Goal: Information Seeking & Learning: Find specific fact

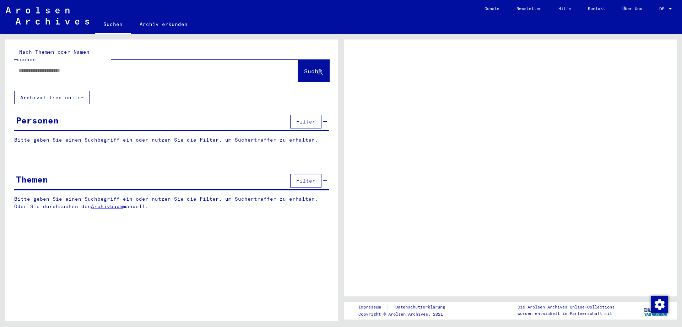
click at [668, 8] on div at bounding box center [670, 8] width 6 height 5
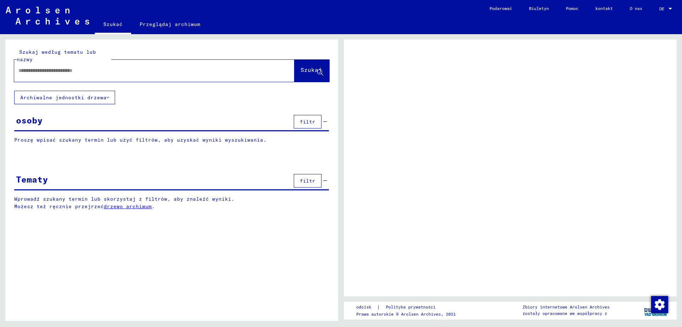
click at [670, 8] on div at bounding box center [671, 9] width 4 height 2
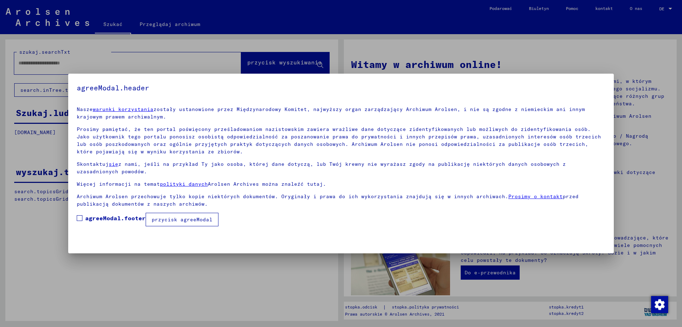
click at [570, 57] on div at bounding box center [341, 163] width 682 height 327
click at [272, 288] on div at bounding box center [341, 163] width 682 height 327
click at [80, 218] on span at bounding box center [80, 218] width 6 height 6
click at [189, 221] on font "przycisk agreeModal" at bounding box center [182, 219] width 61 height 6
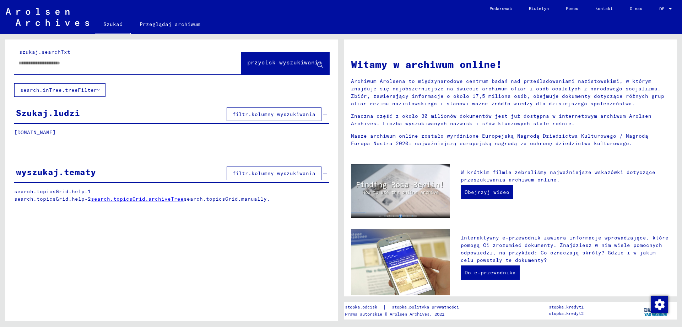
click at [40, 65] on input "text" at bounding box center [119, 62] width 202 height 7
click at [671, 7] on div at bounding box center [670, 8] width 6 height 5
click at [660, 53] on div at bounding box center [341, 163] width 682 height 327
click at [104, 65] on input "text" at bounding box center [119, 62] width 202 height 7
click at [159, 23] on font "Przeglądaj archiwum" at bounding box center [170, 24] width 61 height 6
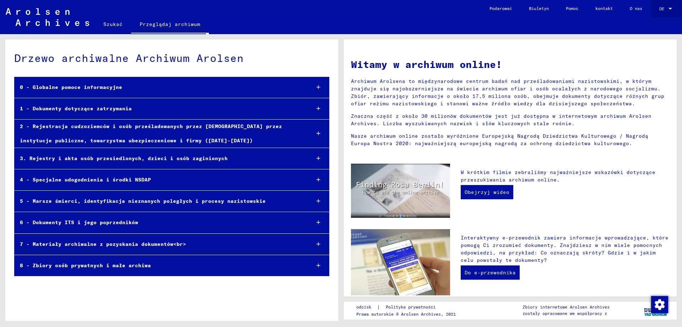
click at [669, 8] on div at bounding box center [671, 9] width 4 height 2
click at [544, 51] on div at bounding box center [341, 163] width 682 height 327
click at [94, 266] on font "8 - Zbiory osób prywatnych i małe archiwa" at bounding box center [85, 265] width 131 height 6
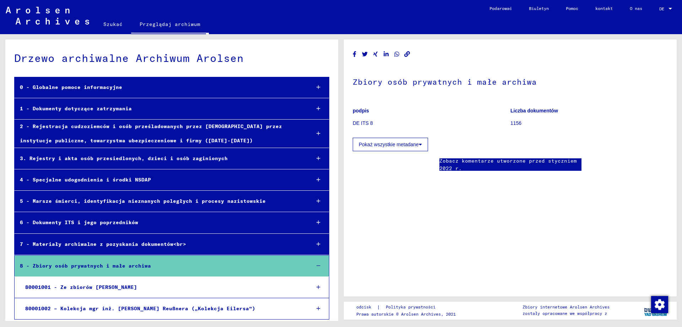
click at [149, 243] on font "7 - Materiały archiwalne z pozyskania dokumentów<br>" at bounding box center [103, 244] width 166 height 6
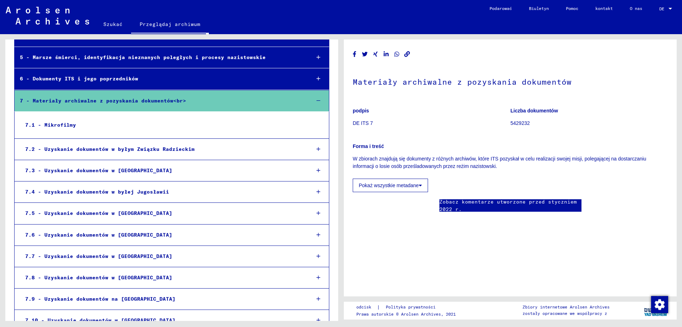
scroll to position [143, 0]
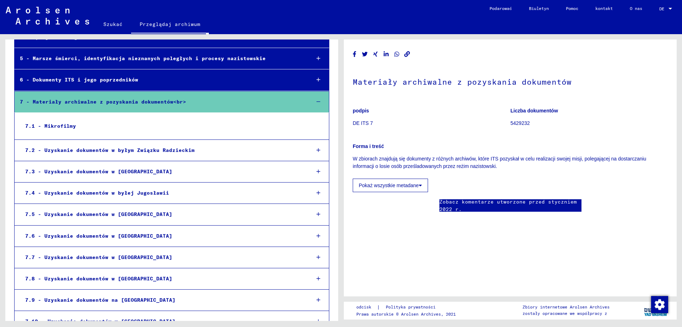
click at [97, 215] on font "7.5 - Uzyskanie dokumentów w [GEOGRAPHIC_DATA]" at bounding box center [98, 214] width 147 height 6
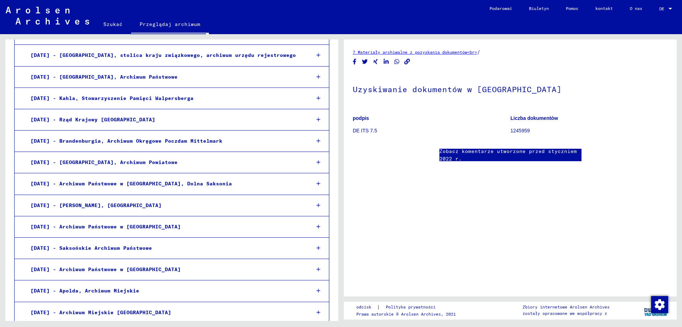
scroll to position [533, 0]
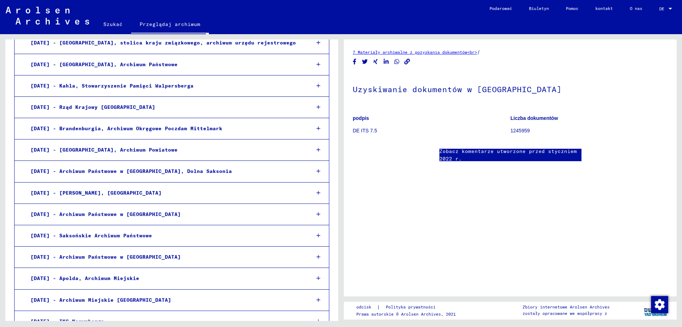
click at [108, 257] on font "[DATE] - Archiwum Państwowe w [GEOGRAPHIC_DATA]" at bounding box center [106, 256] width 150 height 6
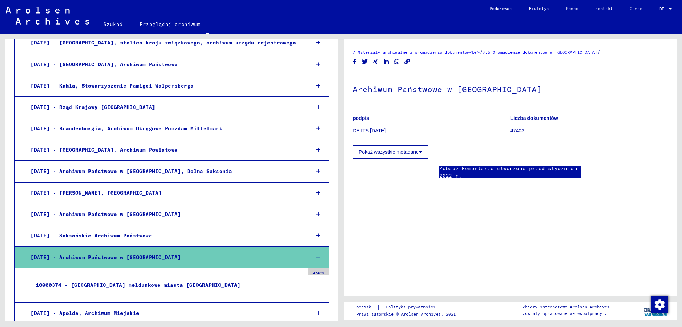
click at [420, 152] on icon at bounding box center [420, 151] width 3 height 5
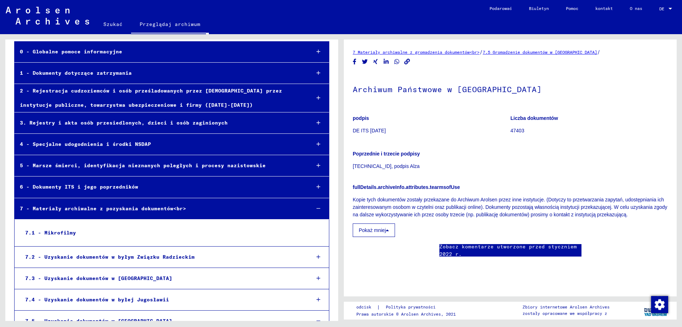
scroll to position [0, 0]
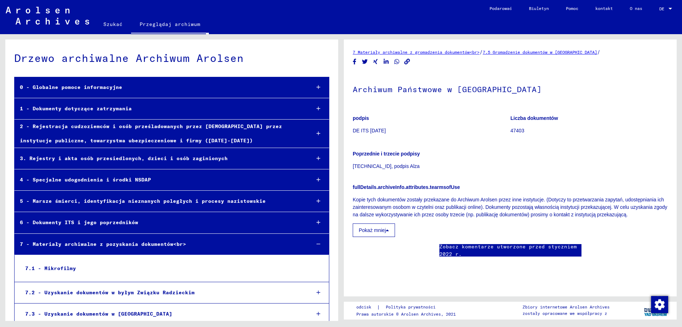
click at [119, 157] on font "3. Rejestry i akta osób przesiedlonych, dzieci i osób zaginionych" at bounding box center [124, 158] width 208 height 6
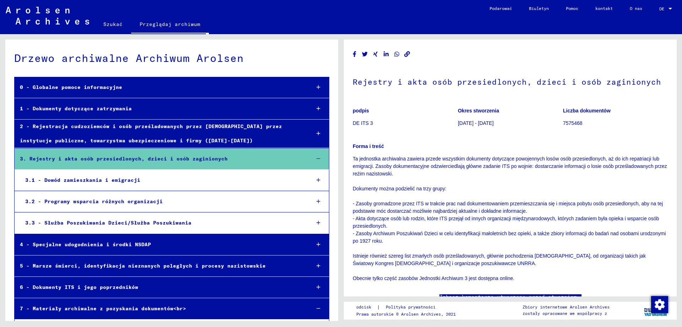
click at [83, 179] on font "3.1 - Dowód zamieszkania i emigracji" at bounding box center [82, 180] width 115 height 6
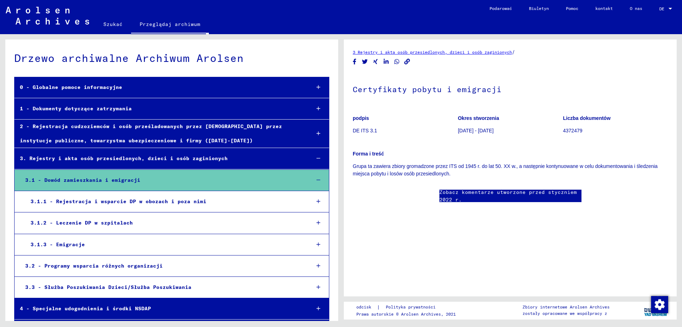
click at [66, 248] on div "3.1.3 - Emigracje" at bounding box center [165, 244] width 280 height 14
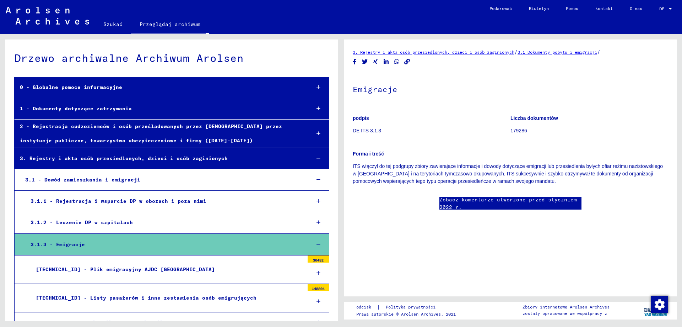
click at [516, 119] on font "Liczba dokumentów" at bounding box center [535, 118] width 48 height 6
click at [113, 26] on font "Szukać" at bounding box center [112, 24] width 19 height 6
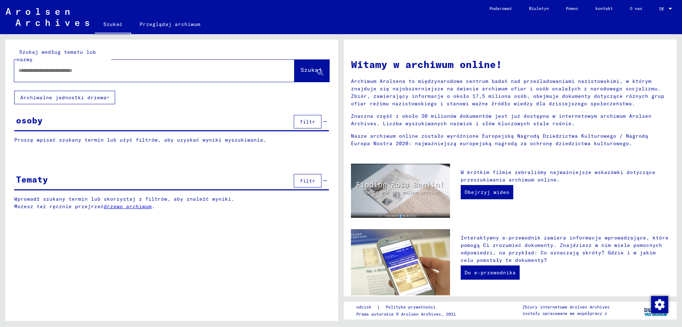
click at [66, 72] on input "text" at bounding box center [145, 70] width 255 height 7
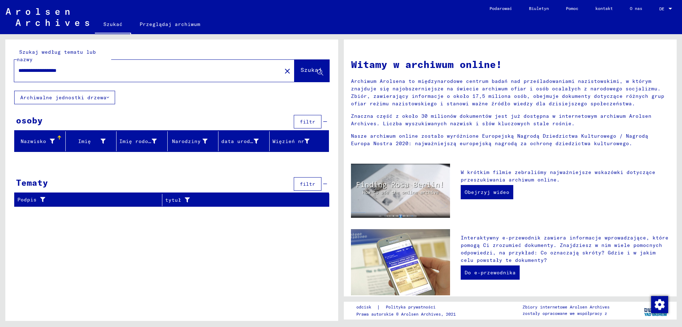
click at [39, 70] on input "**********" at bounding box center [145, 70] width 255 height 7
click at [301, 73] on font "Szukaj" at bounding box center [311, 69] width 21 height 7
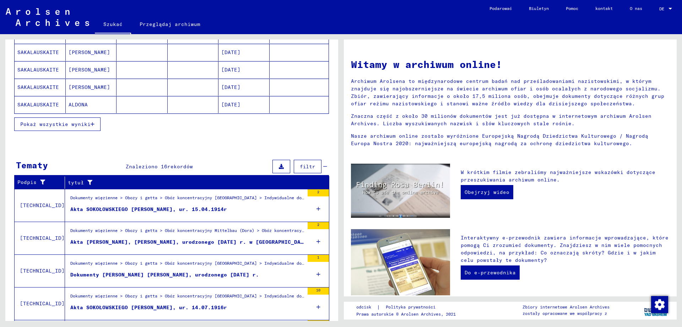
scroll to position [142, 0]
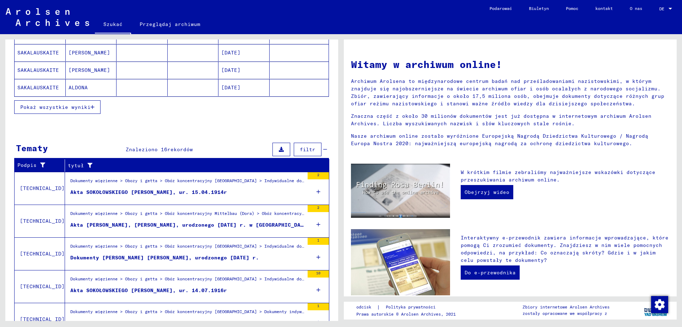
click at [128, 257] on font "Dokumenty [PERSON_NAME] [PERSON_NAME], urodzonego [DATE] r." at bounding box center [164, 257] width 189 height 6
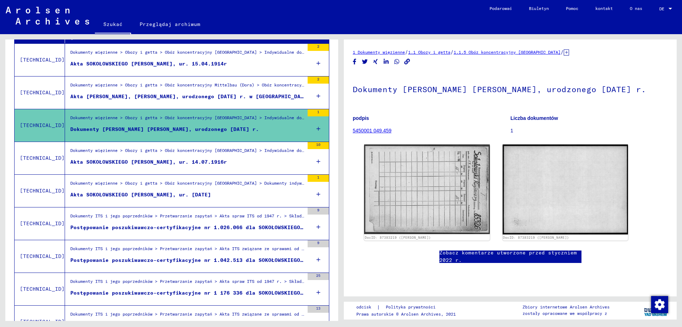
click at [222, 261] on font "Postępowanie poszukiwawczo-certyfikacyjne nr 1.042.513 dla SOKOŁOWSKIEGO KAZIMI…" at bounding box center [217, 260] width 294 height 6
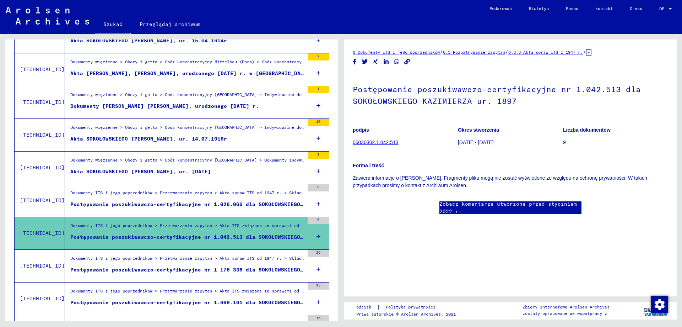
scroll to position [178, 0]
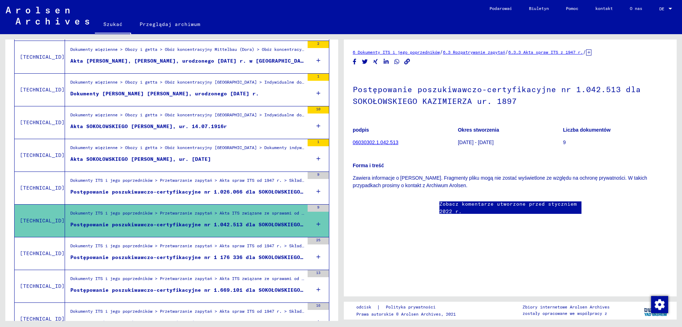
click at [223, 260] on div "Postępowanie poszukiwawczo-certyfikacyjne nr 1 176 336 dla SOKOLOWSKIEGO KAZIMI…" at bounding box center [187, 256] width 234 height 7
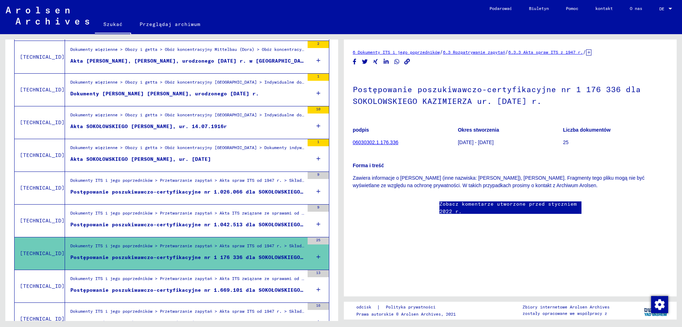
click at [214, 291] on font "Postępowanie poszukiwawczo-certyfikacyjne nr 1.669.101 dla SOKOŁOWSKIEGO [PERSO…" at bounding box center [230, 289] width 320 height 6
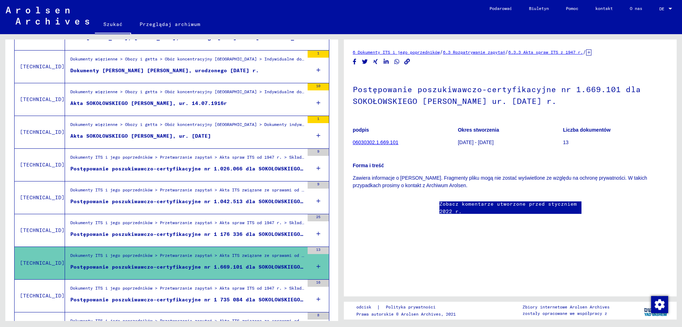
scroll to position [213, 0]
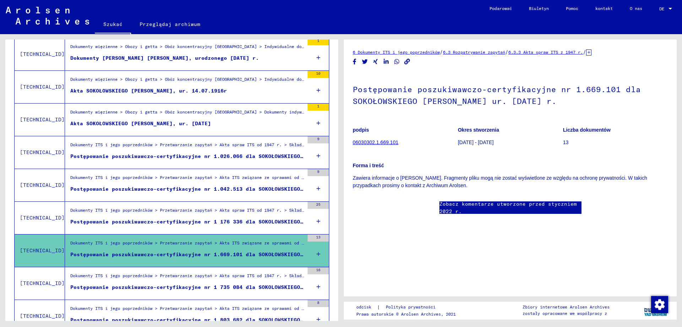
click at [216, 285] on font "Postępowanie poszukiwawczo-certyfikacyjne nr 1 735 084 dla SOKOLOWSKIEGO KAZIMI…" at bounding box center [225, 287] width 310 height 6
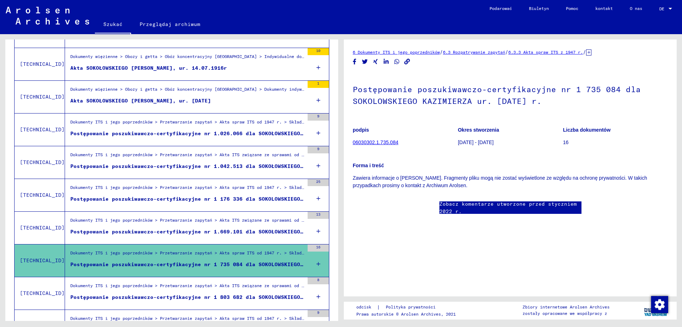
scroll to position [249, 0]
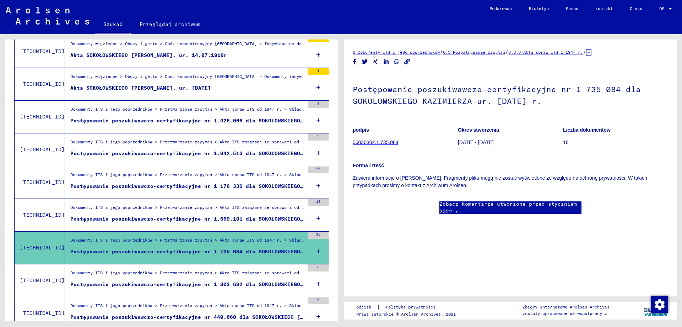
click at [216, 285] on font "Postępowanie poszukiwawczo-certyfikacyjne nr 1 803 682 dla SOKOLOWSKIEGO KAZIMI…" at bounding box center [225, 284] width 310 height 6
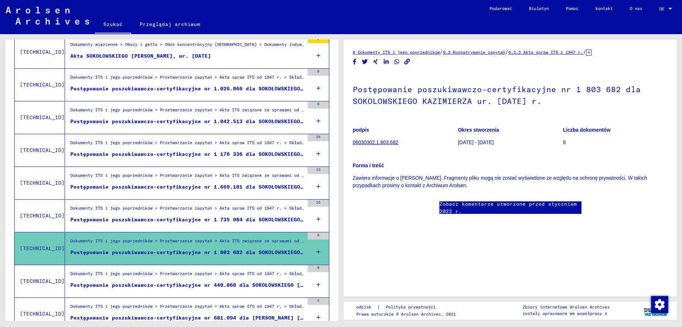
scroll to position [284, 0]
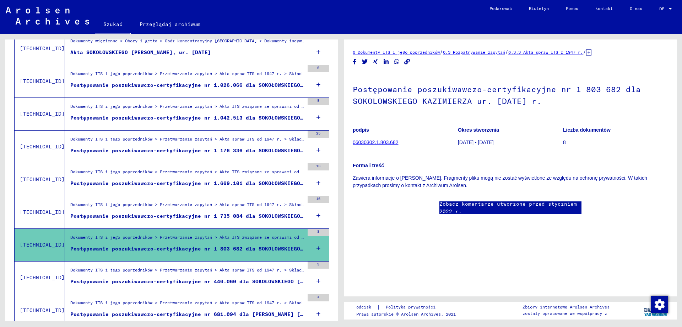
click at [216, 285] on figure "Postępowanie poszukiwawczo-certyfikacyjne nr 440.060 dla SOKOŁOWSKIEGO [PERSON_…" at bounding box center [187, 283] width 234 height 11
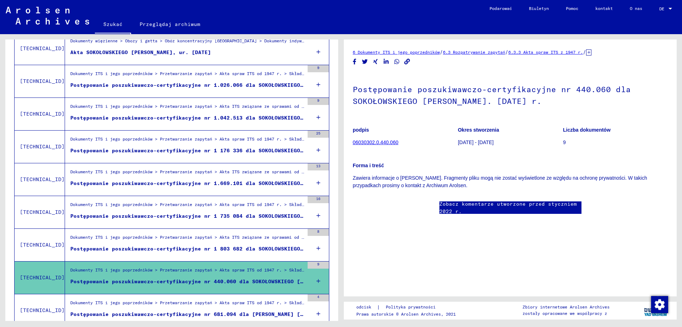
click at [203, 311] on font "Postępowanie poszukiwawczo-certyfikacyjne nr 681.094 dla [PERSON_NAME] [PERSON_…" at bounding box center [214, 314] width 288 height 6
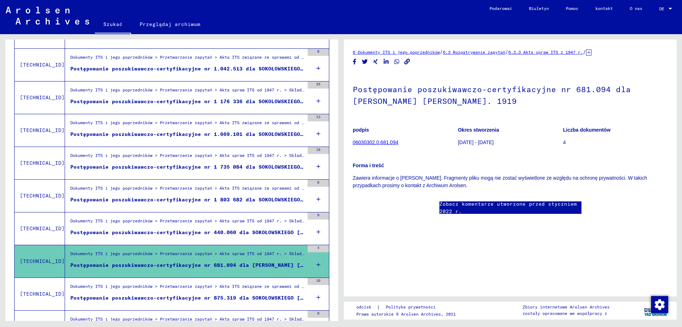
scroll to position [355, 0]
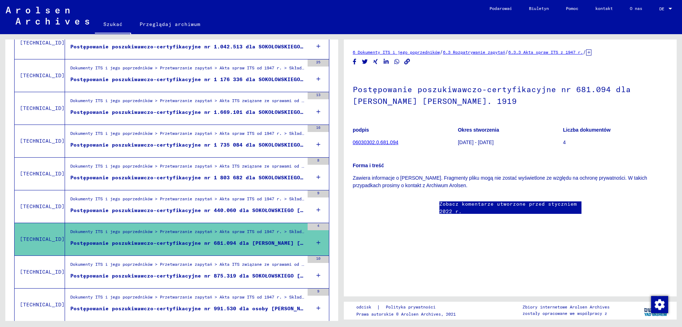
click at [227, 277] on font "Postępowanie poszukiwawczo-certyfikacyjne nr 875.319 dla SOKOŁOWSKIEGO [PERSON_…" at bounding box center [222, 275] width 304 height 6
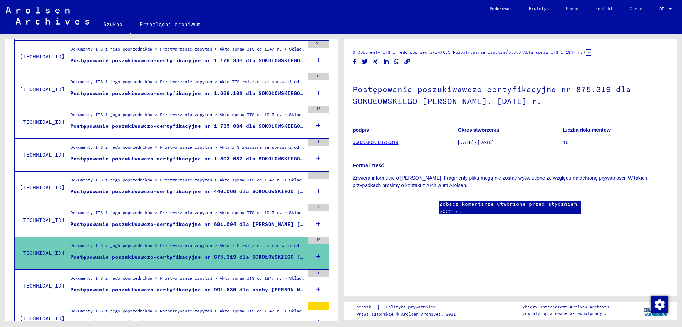
scroll to position [391, 0]
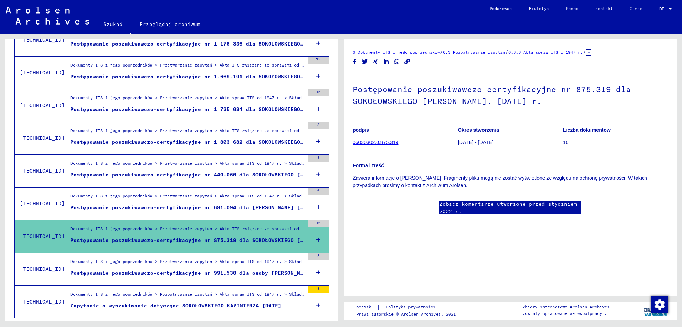
click at [227, 275] on font "Postępowanie poszukiwawczo-certyfikacyjne nr 991.530 dla osoby [PERSON_NAME]. […" at bounding box center [204, 272] width 268 height 6
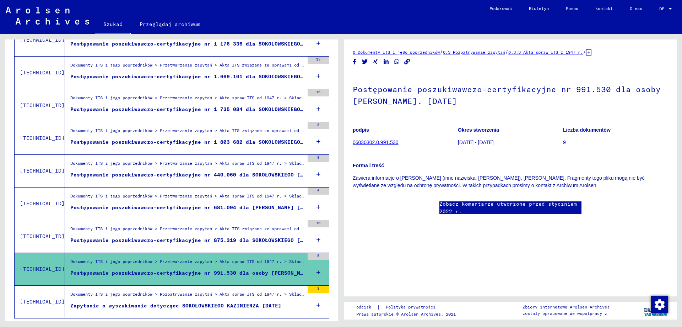
click at [213, 303] on font "Zapytanie o wyszukiwanie dotyczące SOKOŁOWSKIEGO KAZIMIERZA [DATE]" at bounding box center [175, 305] width 211 height 6
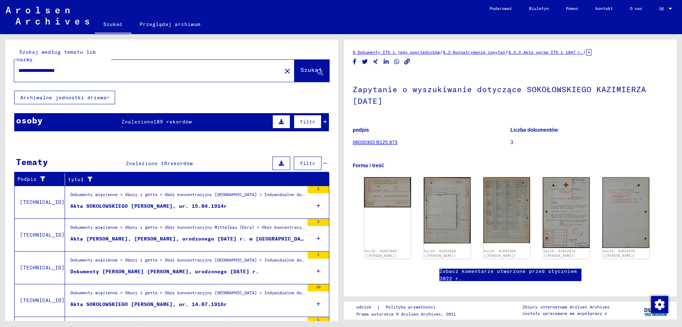
click at [98, 72] on input "**********" at bounding box center [147, 70] width 259 height 7
type input "*"
type input "**********"
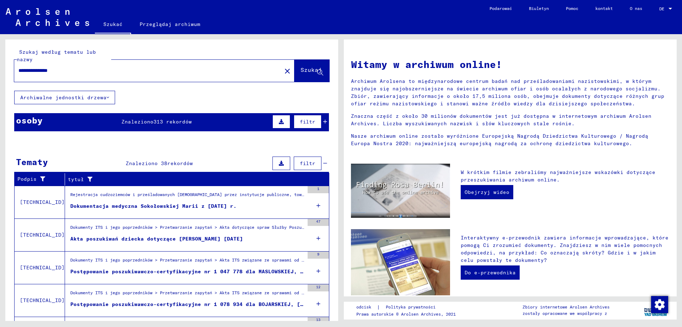
click at [189, 206] on font "Dokumentacja medyczna Sokołowskiej Marii z [DATE] r." at bounding box center [153, 206] width 166 height 6
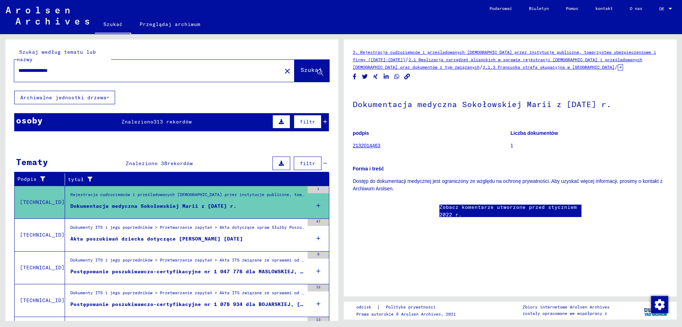
scroll to position [36, 0]
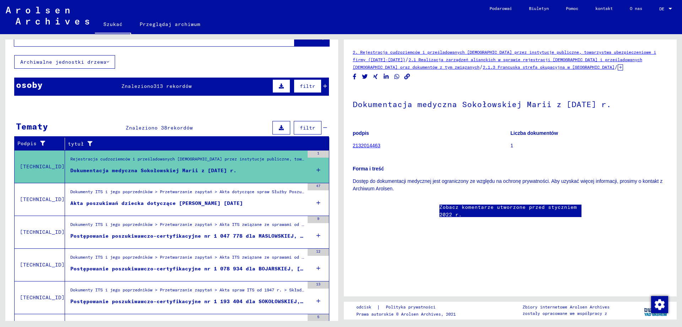
click at [189, 205] on font "Akta poszukiwań dziecka dotyczące [PERSON_NAME] [DATE]" at bounding box center [156, 203] width 173 height 6
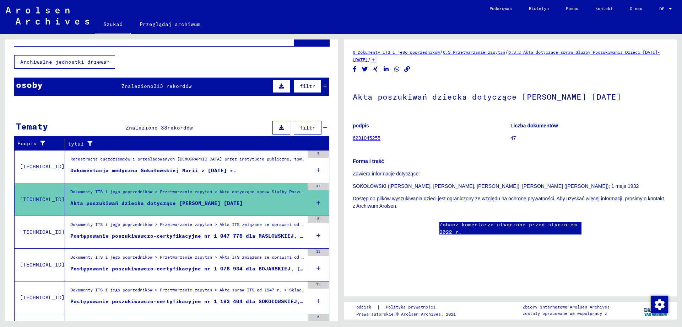
click at [175, 235] on font "Postępowanie poszukiwawczo-certyfikacyjne nr 1 047 778 dla MASLOWSKIEJ, [PERSON…" at bounding box center [218, 235] width 297 height 6
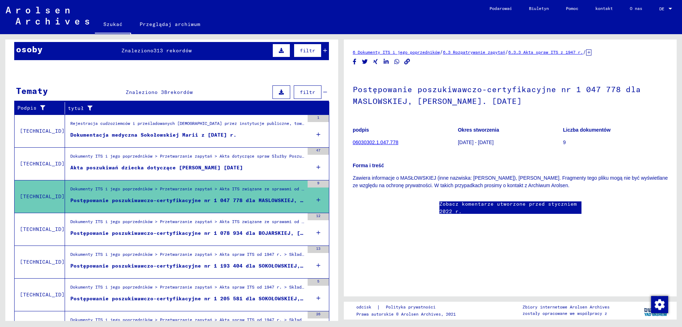
scroll to position [107, 0]
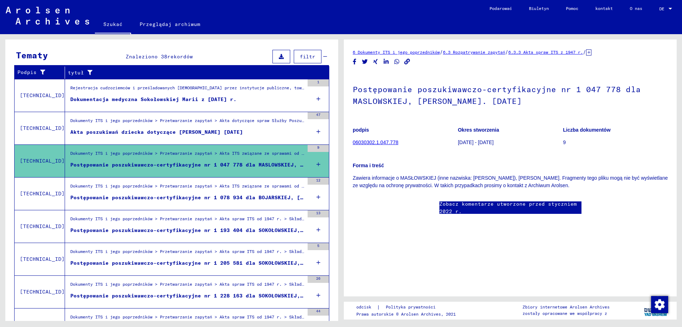
click at [176, 230] on font "Postępowanie poszukiwawczo-certyfikacyjne nr 1 193 404 dla SOKOŁOWSKIEJ, MARII …" at bounding box center [217, 230] width 294 height 6
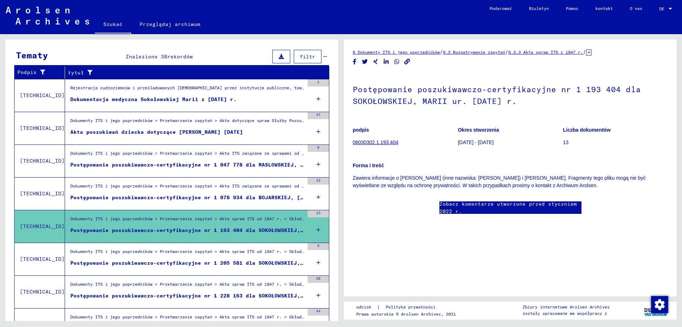
scroll to position [142, 0]
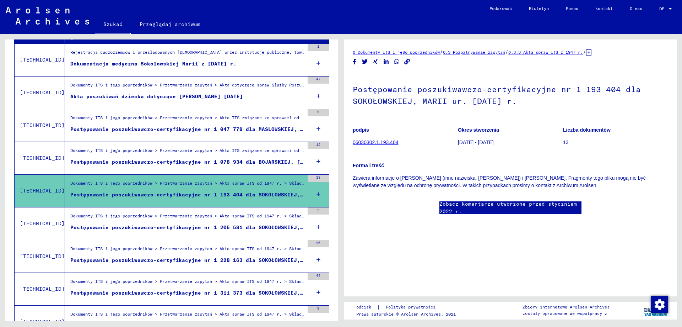
click at [176, 230] on font "Postępowanie poszukiwawczo-certyfikacyjne nr 1 205 581 dla SOKOŁOWSKIEJ, MARII" at bounding box center [194, 227] width 249 height 6
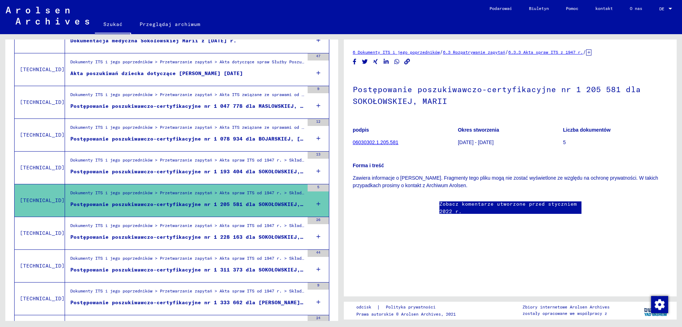
scroll to position [178, 0]
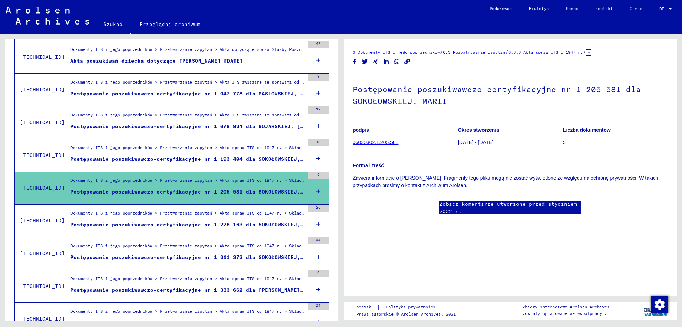
click at [181, 221] on font "Postępowanie poszukiwawczo-certyfikacyjne nr 1 228 163 dla SOKOŁOWSKIEJ, [PERSO…" at bounding box center [225, 224] width 310 height 6
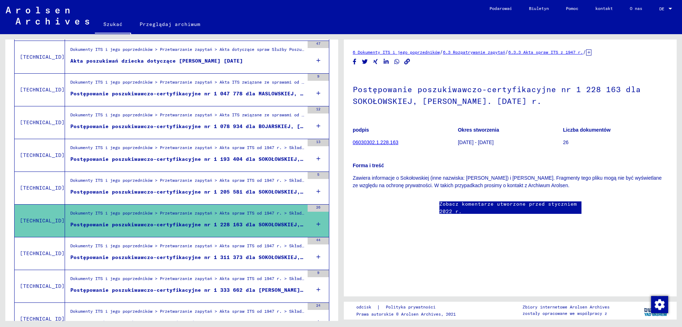
click at [165, 255] on font "Postępowanie poszukiwawczo-certyfikacyjne nr 1 311 373 dla SOKOŁOWSKIEJ, [PERSO…" at bounding box center [225, 257] width 310 height 6
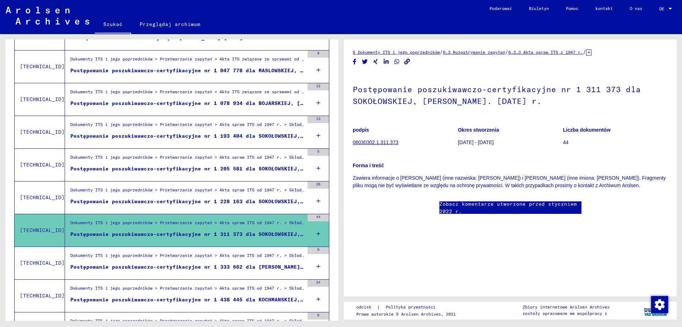
scroll to position [213, 0]
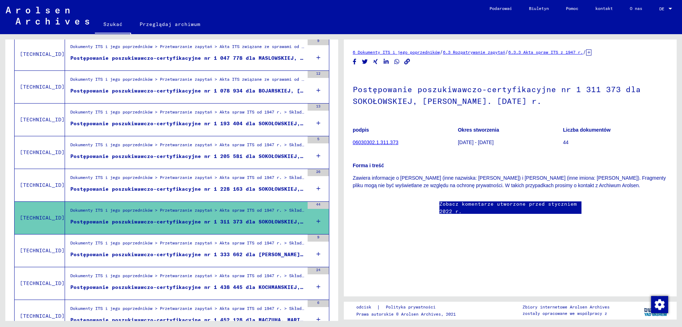
click at [165, 251] on font "Postępowanie poszukiwawczo-certyfikacyjne nr 1 333 662 dla [PERSON_NAME]. [DATE]" at bounding box center [198, 254] width 256 height 6
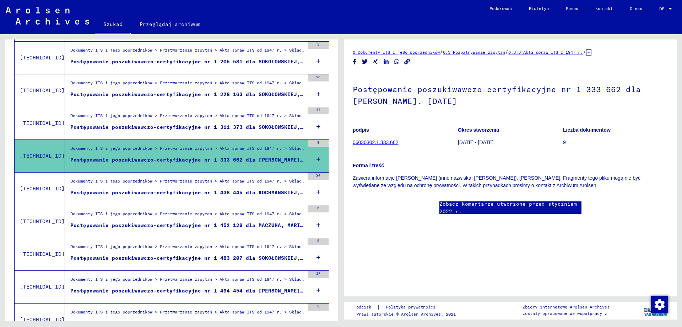
scroll to position [320, 0]
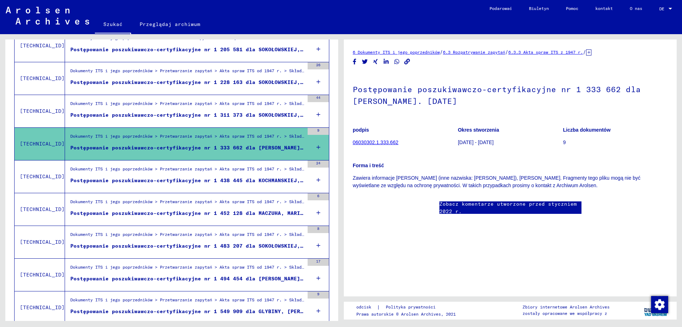
click at [171, 246] on font "Postępowanie poszukiwawczo-certyfikacyjne nr 1 483 207 dla SOKOŁOWSKIEJ, [PERSO…" at bounding box center [225, 245] width 310 height 6
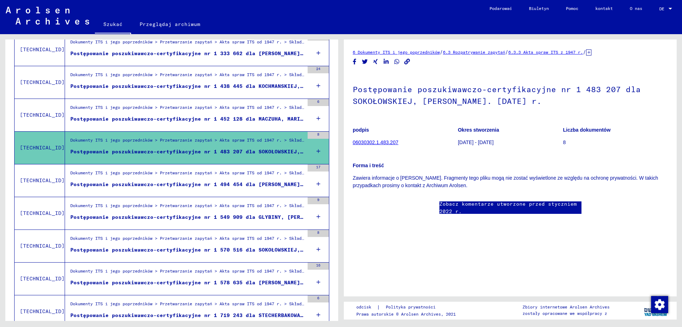
scroll to position [426, 0]
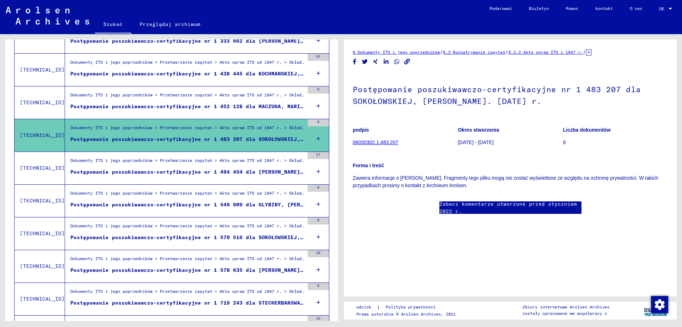
click at [176, 235] on font "Postępowanie poszukiwawczo-certyfikacyjne nr 1 570 516 dla SOKOŁOWSKIEJ, MARII" at bounding box center [194, 237] width 249 height 6
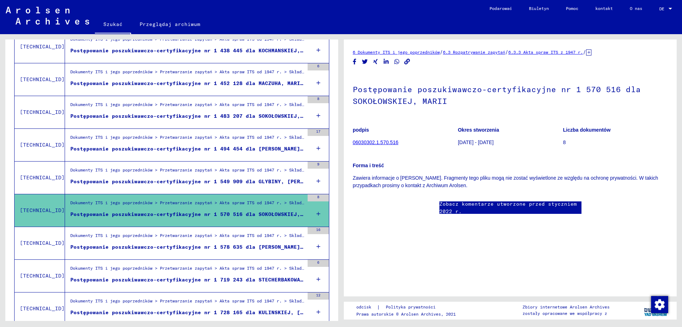
scroll to position [462, 0]
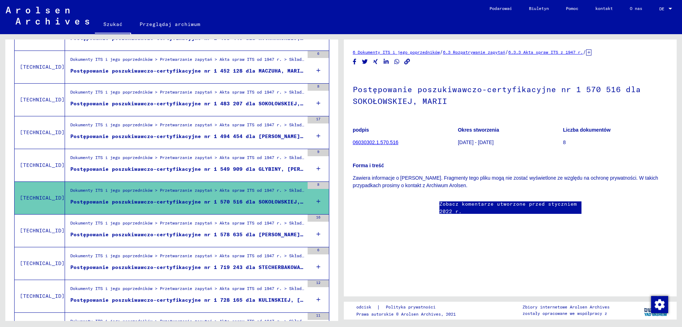
click at [176, 235] on font "Postępowanie poszukiwawczo-certyfikacyjne nr 1 578 635 dla [PERSON_NAME]. [DATE]" at bounding box center [198, 234] width 256 height 6
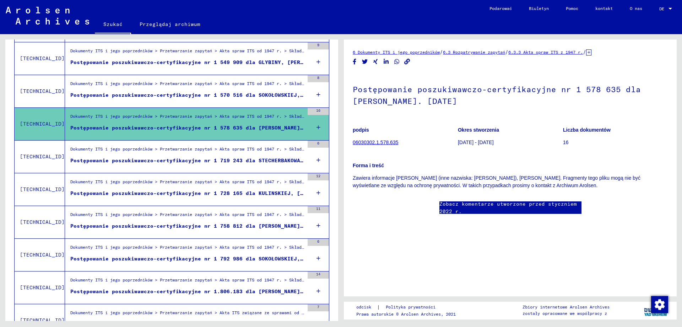
click at [185, 226] on font "Postępowanie poszukiwawczo-certyfikacyjne nr 1 758 812 dla [PERSON_NAME] [DATE]…" at bounding box center [214, 225] width 288 height 6
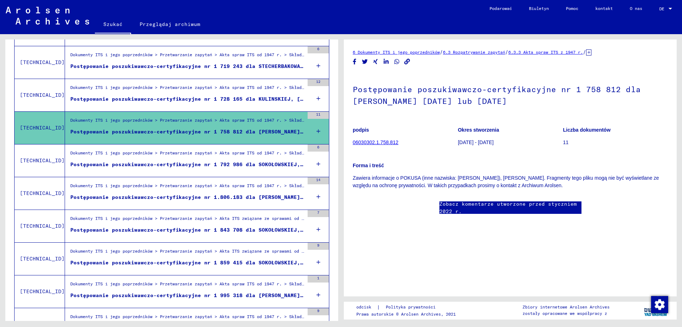
scroll to position [675, 0]
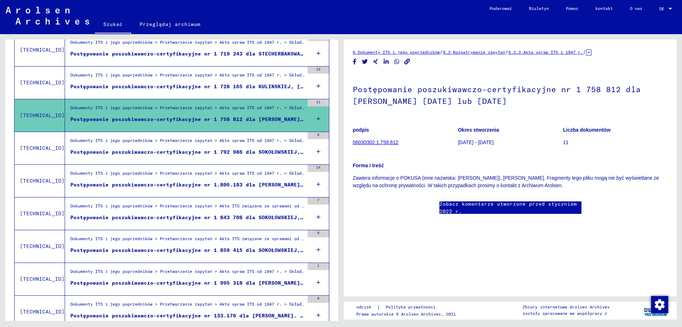
click at [189, 219] on font "Postępowanie poszukiwawczo-certyfikacyjne nr 1 843 708 dla SOKOŁOWSKIEJ, [PERSO…" at bounding box center [225, 217] width 310 height 6
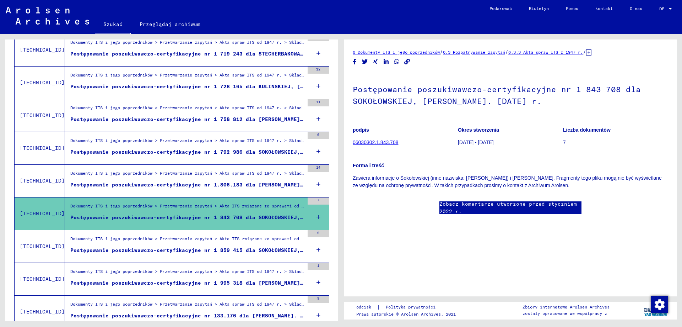
click at [178, 248] on font "Postępowanie poszukiwawczo-certyfikacyjne nr 1 859 415 dla SOKOŁOWSKIEJ, [PERSO…" at bounding box center [241, 250] width 342 height 6
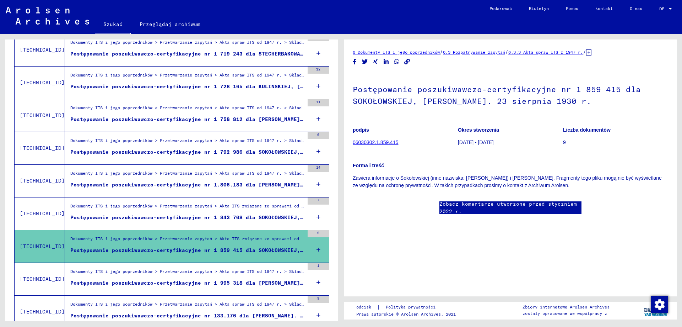
scroll to position [711, 0]
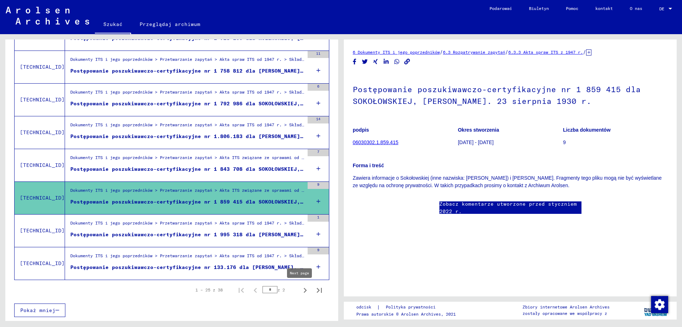
click at [301, 290] on icon "Następna strona" at bounding box center [305, 290] width 10 height 10
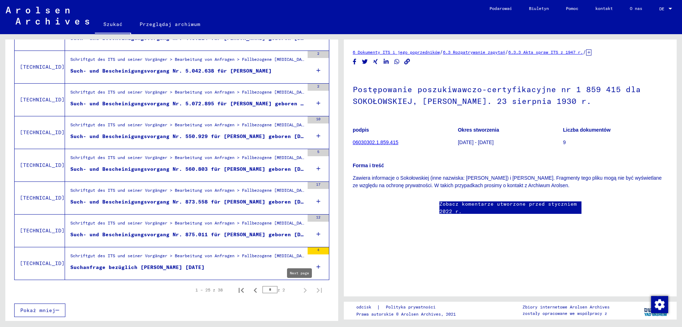
type input "*"
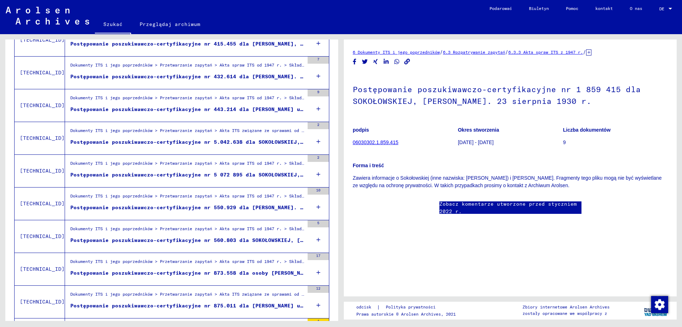
scroll to position [225, 0]
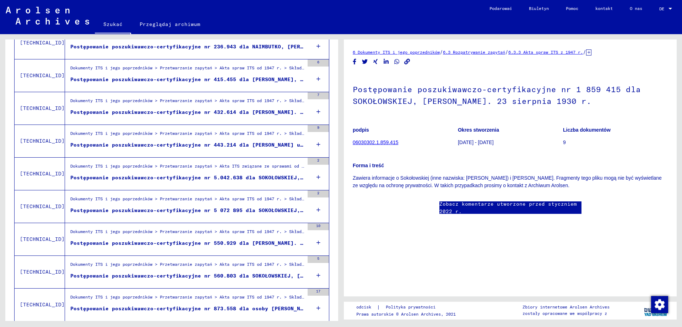
click at [237, 212] on font "Postępowanie poszukiwawczo-certyfikacyjne nr 5 072 895 dla SOKOŁOWSKIEJ, [PERSO…" at bounding box center [225, 210] width 310 height 6
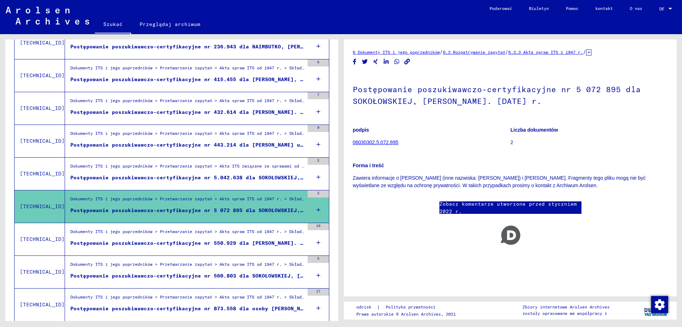
click at [241, 179] on font "Postępowanie poszukiwawczo-certyfikacyjne nr 5.042.638 dla SOKOŁOWSKIEJ, MARII" at bounding box center [194, 177] width 249 height 6
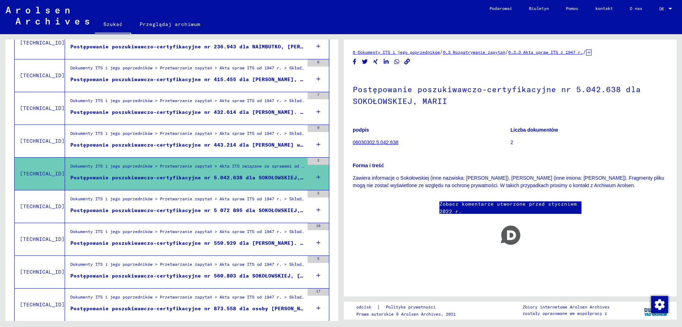
click at [256, 80] on font "Postępowanie poszukiwawczo-certyfikacyjne nr 415.455 dla [PERSON_NAME], [PERSON…" at bounding box center [223, 79] width 307 height 6
